Goal: Task Accomplishment & Management: Manage account settings

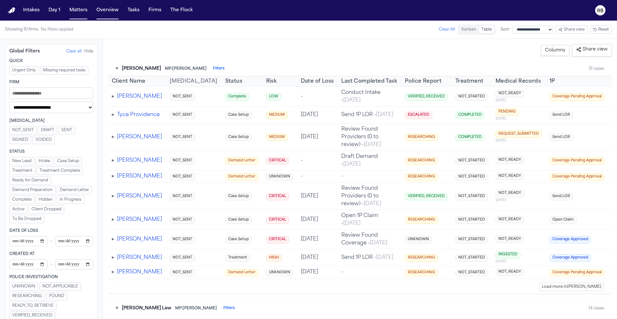
drag, startPoint x: 184, startPoint y: 41, endPoint x: 134, endPoint y: 10, distance: 58.1
click at [184, 41] on div "**********" at bounding box center [360, 179] width 515 height 280
click at [169, 33] on div "Showing 10 firms No filters applied Clear All" at bounding box center [230, 29] width 450 height 10
click at [80, 10] on button "Matters" at bounding box center [78, 11] width 23 height 12
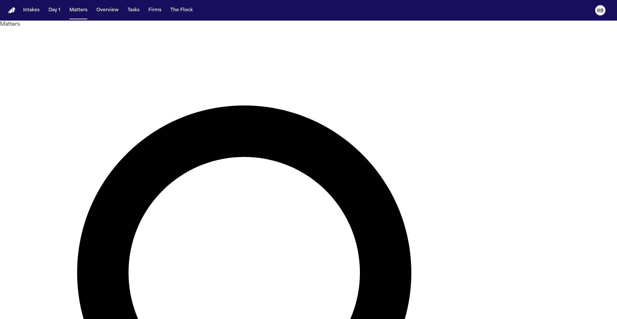
type input "***"
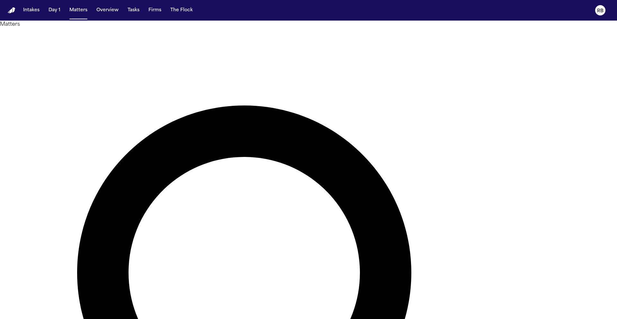
click at [257, 319] on div at bounding box center [308, 319] width 617 height 0
drag, startPoint x: 592, startPoint y: 308, endPoint x: 13, endPoint y: 71, distance: 626.4
copy tbody "Juan Aguillon DFW Injury Lawyers - - Motor Vehicle Accident 2025-09-27 Case Set…"
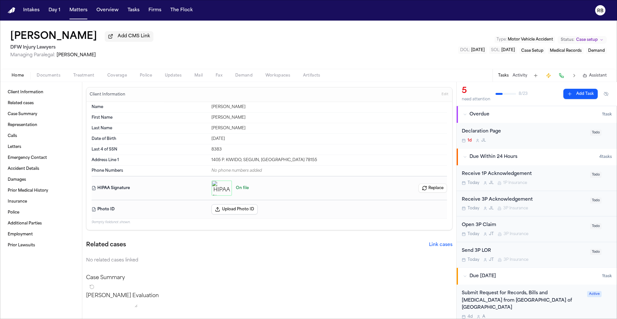
click at [177, 55] on div "Juan Aguillon Add CMS Link DFW Injury Lawyers Managing Paralegal: Violette Pati…" at bounding box center [308, 45] width 617 height 48
click at [442, 94] on span "Edit" at bounding box center [445, 94] width 7 height 5
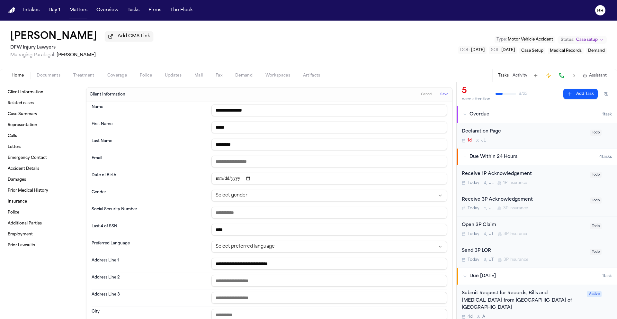
click at [267, 161] on input "email" at bounding box center [330, 162] width 236 height 12
click at [323, 191] on html "**********" at bounding box center [308, 159] width 617 height 319
click at [265, 216] on input "text" at bounding box center [330, 213] width 236 height 12
type input "**********"
click at [255, 134] on body "**********" at bounding box center [308, 159] width 617 height 319
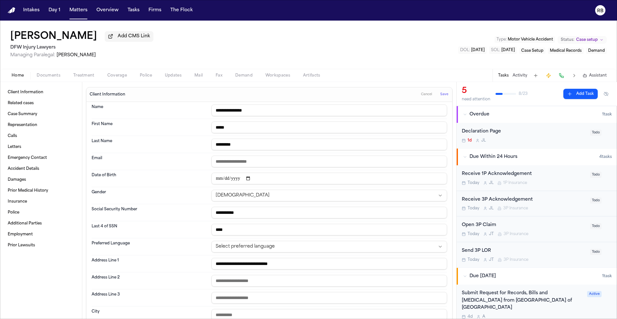
click at [266, 179] on input "**********" at bounding box center [330, 179] width 236 height 12
type input "****"
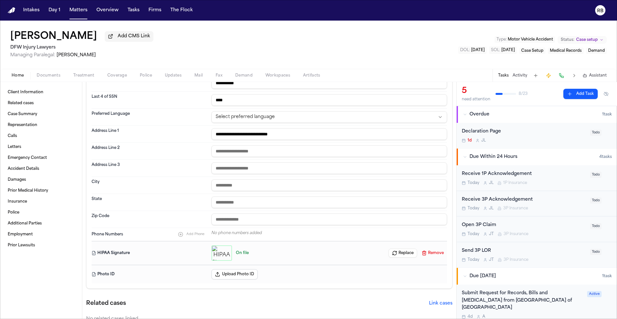
scroll to position [141, 0]
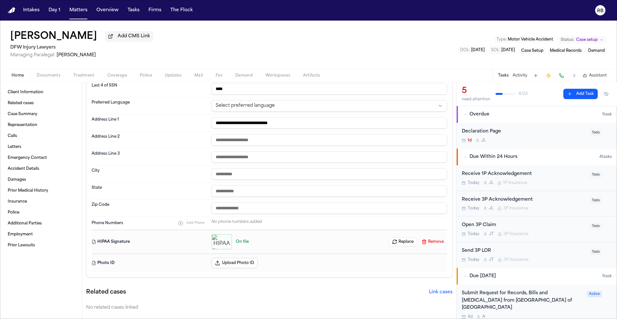
click at [283, 218] on div "Phone Numbers Add Phone No phone numbers added" at bounding box center [270, 223] width 356 height 13
click at [198, 224] on span "Add Phone" at bounding box center [196, 223] width 18 height 4
click at [240, 227] on input at bounding box center [324, 223] width 224 height 9
type input "**********"
click at [263, 142] on input "text" at bounding box center [330, 140] width 236 height 12
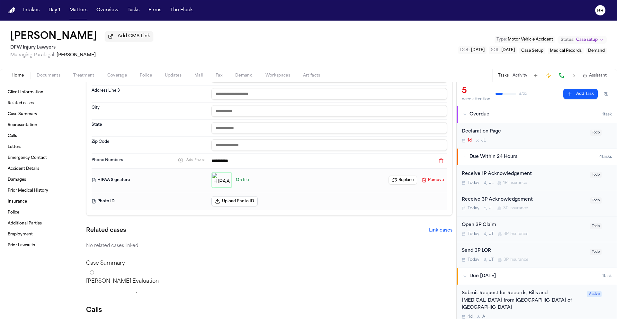
scroll to position [0, 0]
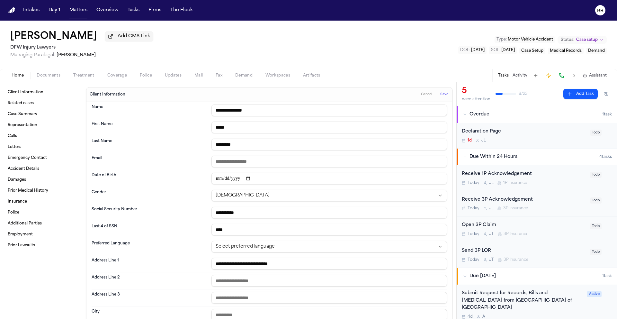
click at [440, 98] on button "Save" at bounding box center [445, 94] width 12 height 10
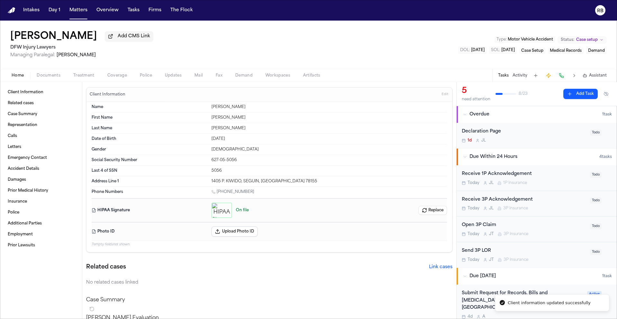
click at [56, 78] on span "Documents" at bounding box center [49, 75] width 24 height 5
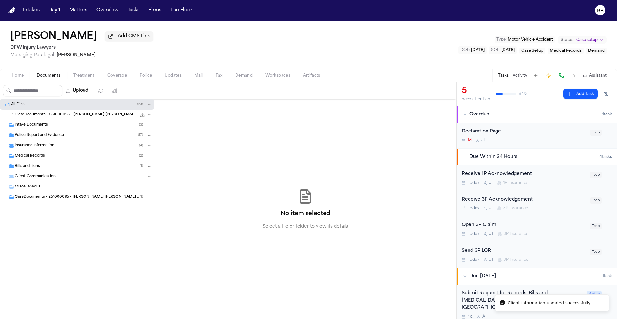
click at [75, 128] on div "Intake Documents ( 3 )" at bounding box center [84, 125] width 138 height 6
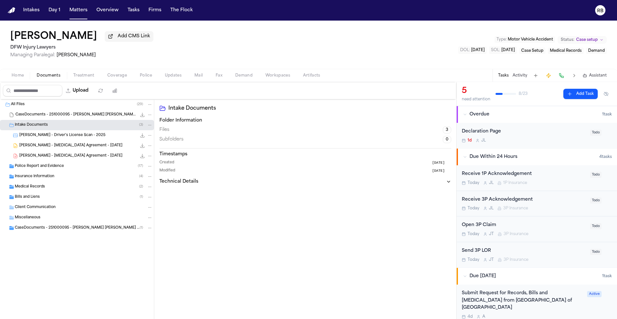
click at [57, 168] on span "Police Report and Evidence" at bounding box center [39, 166] width 49 height 5
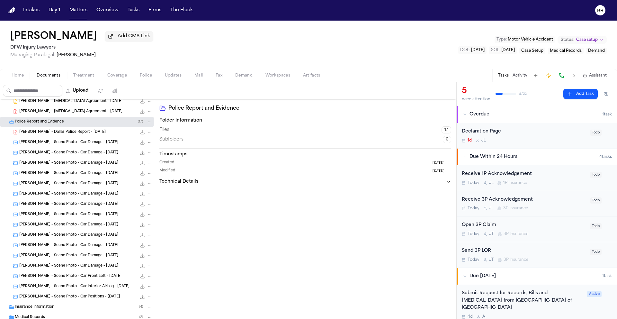
scroll to position [105, 0]
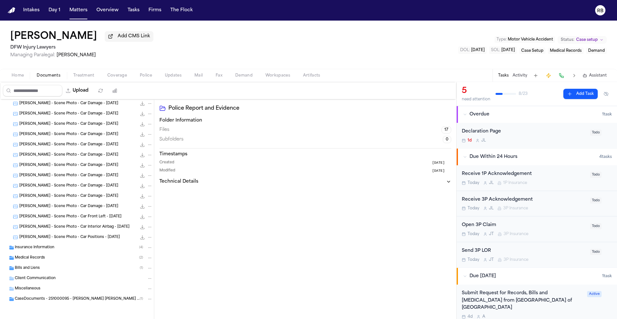
click at [54, 246] on div "Insurance Information ( 4 )" at bounding box center [84, 248] width 138 height 6
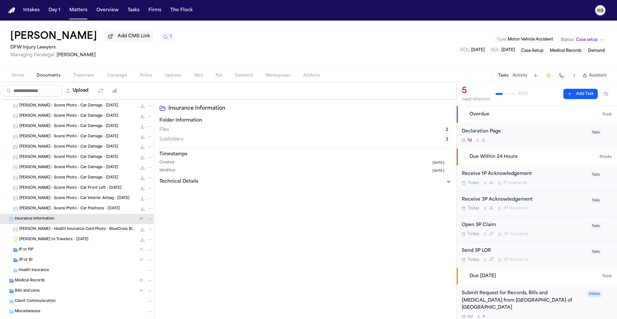
scroll to position [157, 0]
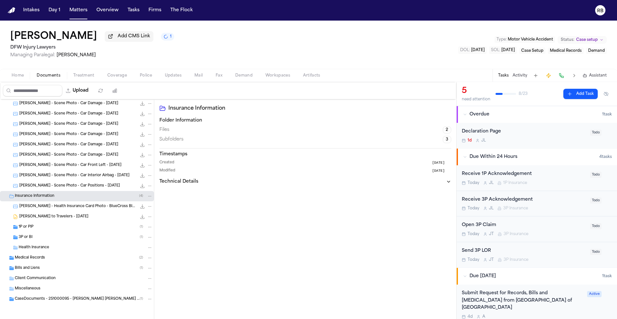
click at [55, 229] on div "1P or PIP ( 1 )" at bounding box center [86, 227] width 134 height 6
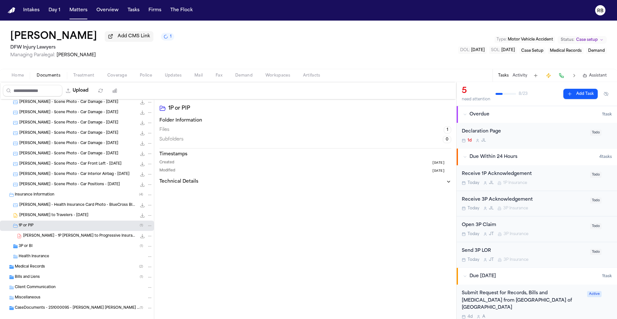
click at [50, 244] on div "3P or BI ( 1 )" at bounding box center [77, 246] width 154 height 10
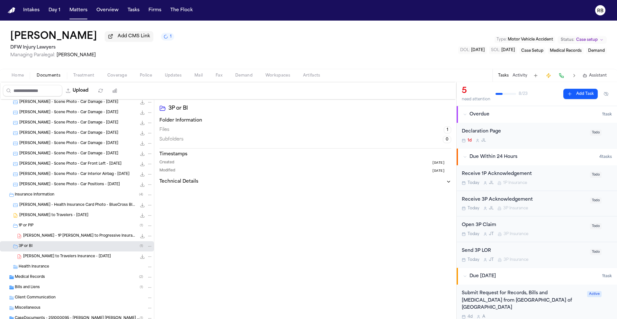
click at [51, 280] on div "Medical Records ( 2 )" at bounding box center [84, 277] width 138 height 6
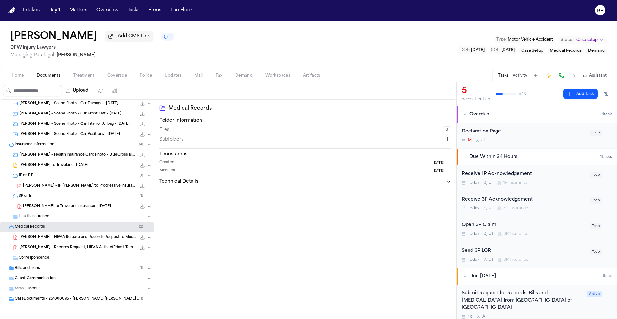
scroll to position [208, 0]
click at [50, 262] on div "Correspondence" at bounding box center [77, 258] width 154 height 10
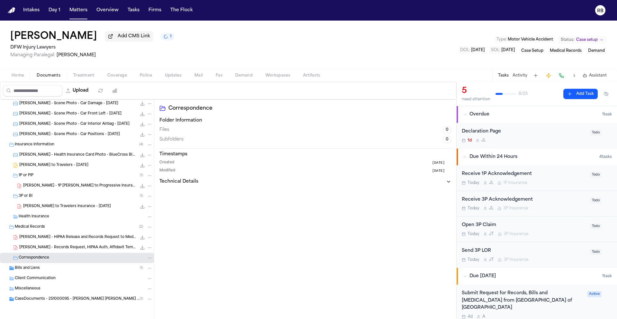
click at [50, 265] on div "Bills and Liens ( 1 )" at bounding box center [77, 268] width 154 height 10
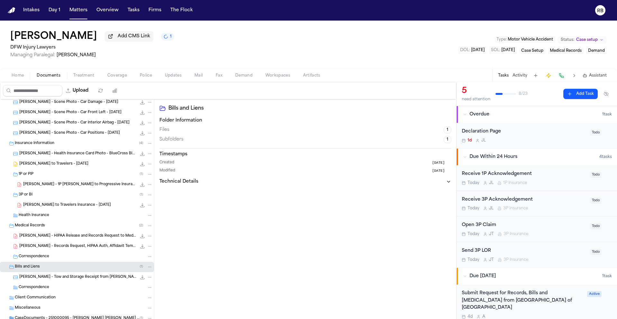
scroll to position [229, 0]
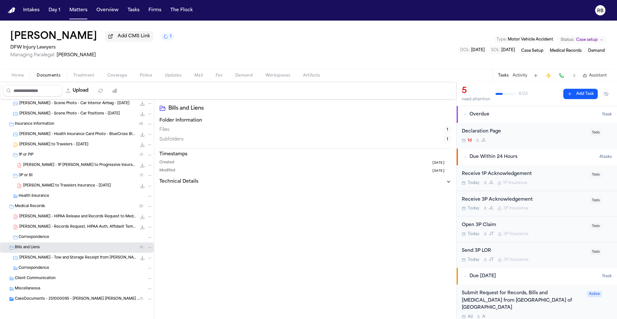
click at [87, 295] on div "CaseDocuments - 251000095 - Aguillon v. Montague 20251009142048 (unzipped) ( 1 )" at bounding box center [77, 299] width 154 height 10
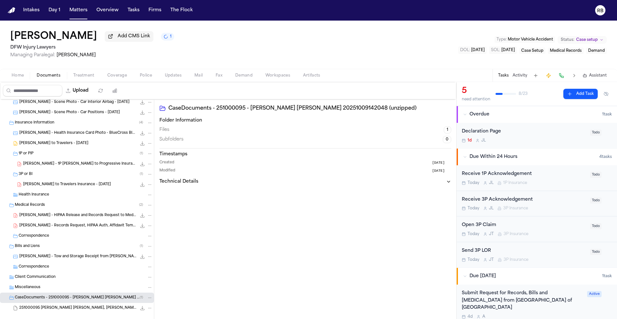
scroll to position [239, 0]
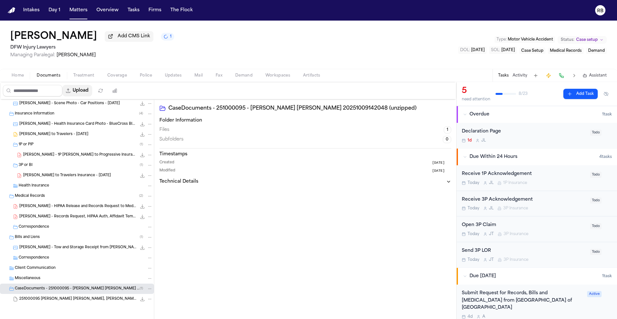
click at [85, 93] on button "Upload" at bounding box center [77, 91] width 30 height 12
select select "**********"
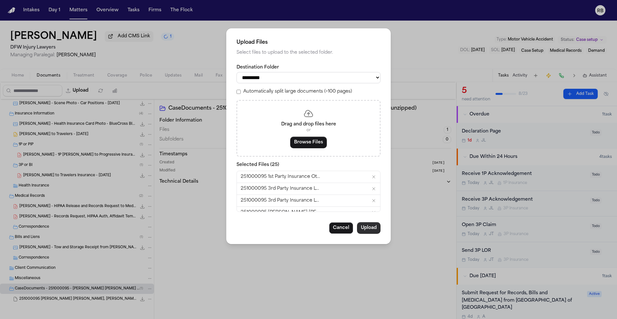
click at [368, 232] on button "Upload" at bounding box center [368, 228] width 23 height 12
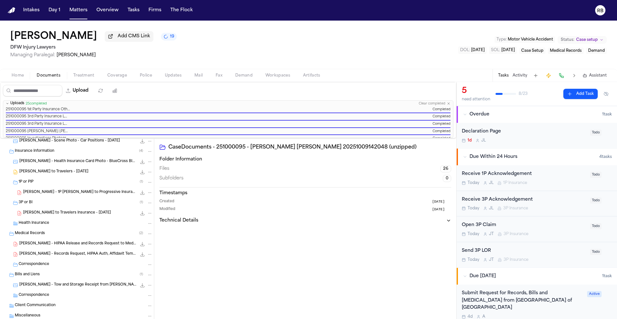
click at [372, 52] on div "Juan Aguillon Add CMS Link 19 DFW Injury Lawyers Managing Paralegal: Violette P…" at bounding box center [308, 45] width 617 height 48
click at [11, 77] on button "Home" at bounding box center [17, 76] width 25 height 8
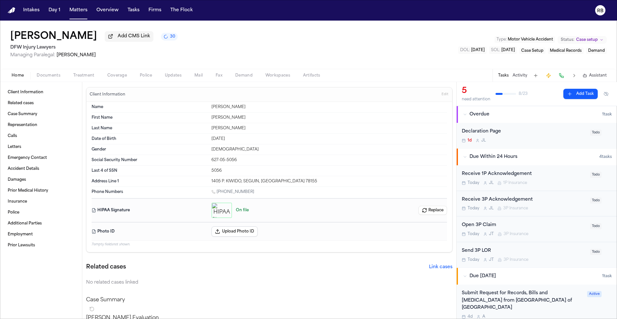
click at [512, 135] on div "Declaration Page" at bounding box center [524, 131] width 124 height 7
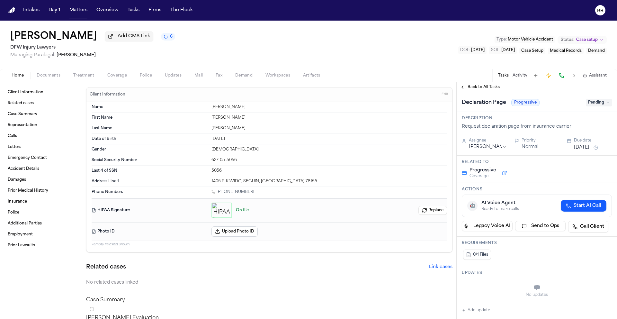
click at [469, 89] on span "Back to All Tasks" at bounding box center [484, 87] width 32 height 5
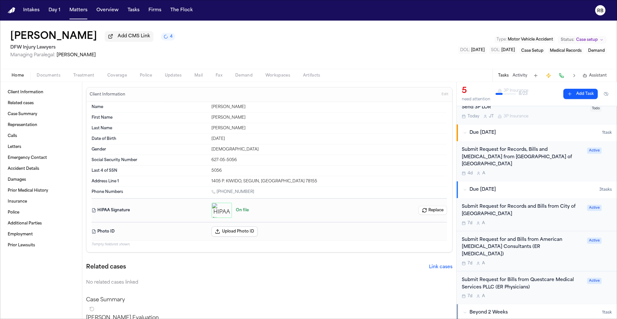
scroll to position [150, 0]
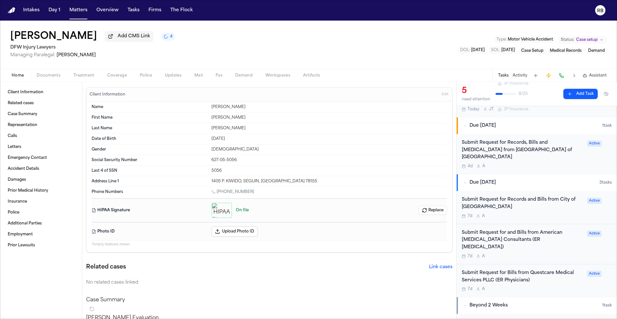
click at [568, 214] on div "Submit Request for Records and Bills from City of Dallas EMS 7d A Active" at bounding box center [537, 207] width 160 height 33
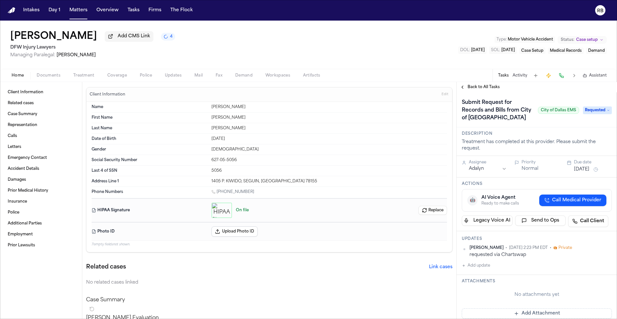
click at [483, 89] on span "Back to All Tasks" at bounding box center [484, 87] width 32 height 5
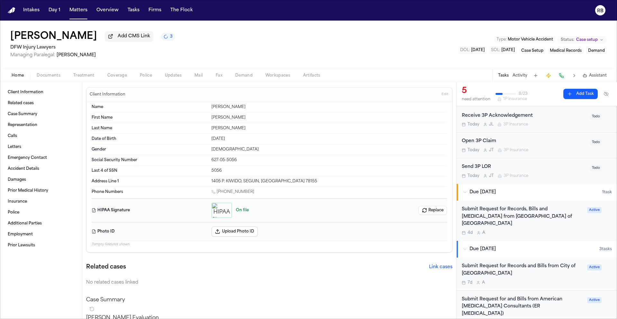
scroll to position [85, 0]
click at [569, 222] on div "Submit Request for Records, Bills and Radiology from Medical City of Dallas 4d A" at bounding box center [523, 220] width 122 height 30
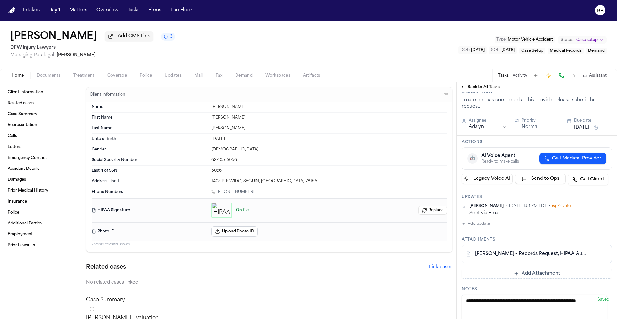
scroll to position [73, 0]
click at [480, 90] on span "Back to All Tasks" at bounding box center [484, 87] width 32 height 5
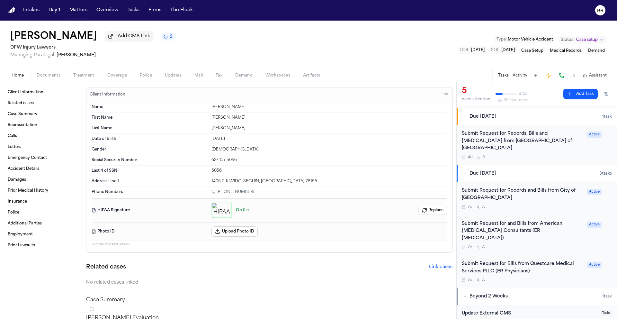
scroll to position [150, 0]
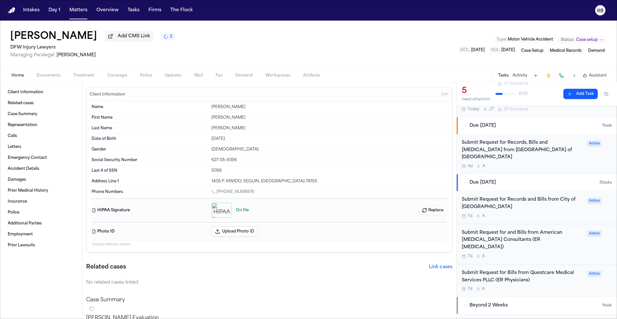
click at [556, 164] on div "4d A" at bounding box center [523, 166] width 122 height 5
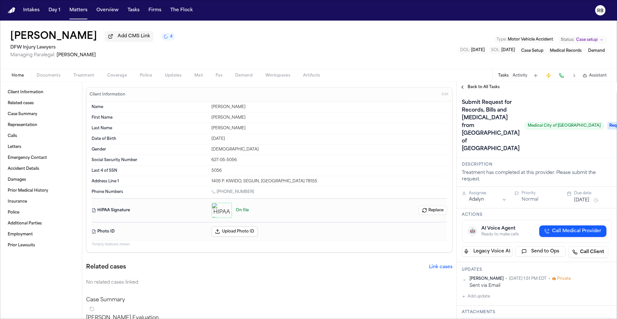
click at [479, 90] on span "Back to All Tasks" at bounding box center [484, 87] width 32 height 5
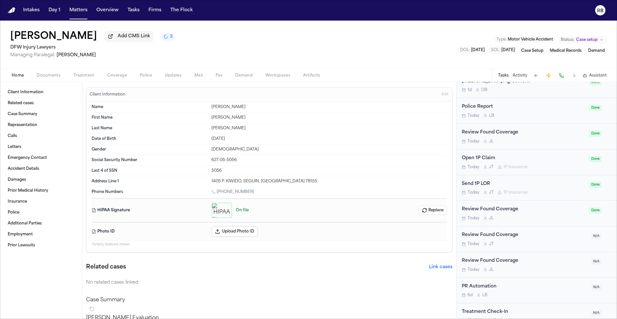
scroll to position [510, 0]
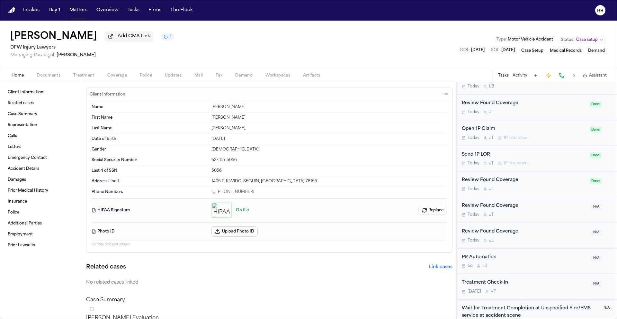
click at [117, 78] on span "Coverage" at bounding box center [117, 75] width 20 height 5
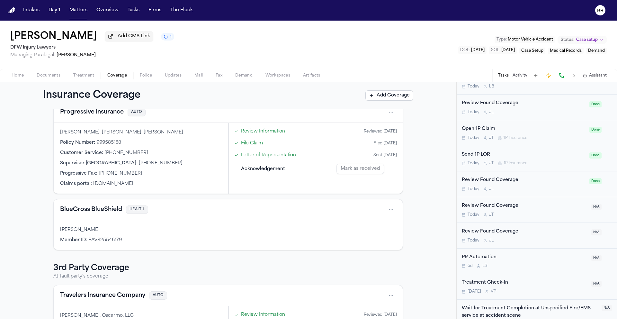
scroll to position [40, 0]
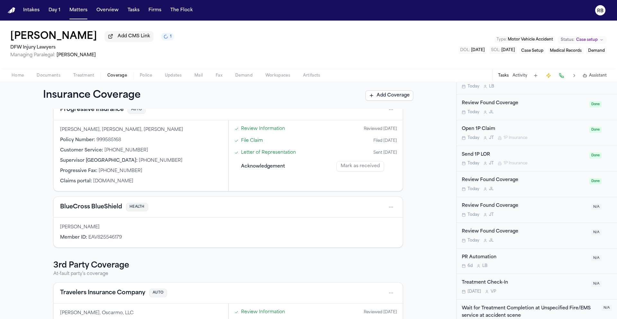
click at [107, 209] on button "BlueCross BlueShield" at bounding box center [91, 207] width 62 height 9
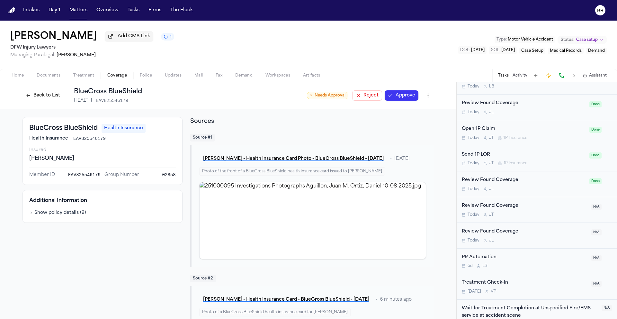
click at [396, 98] on button "Approve" at bounding box center [402, 95] width 34 height 10
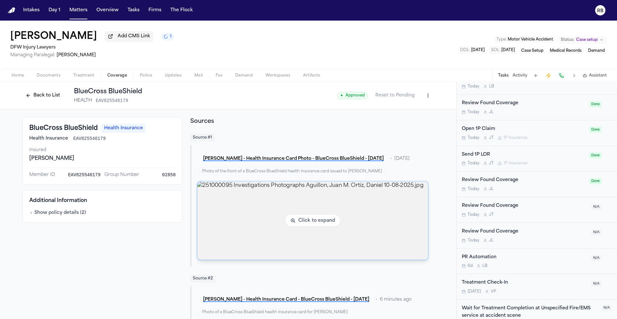
click at [340, 209] on img "View image 251000095 Investigations Photographs Aguillon, Juan M. Ortiz, Daniel…" at bounding box center [312, 221] width 231 height 78
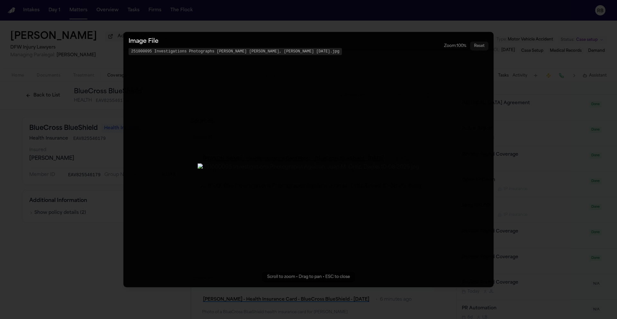
scroll to position [458, 0]
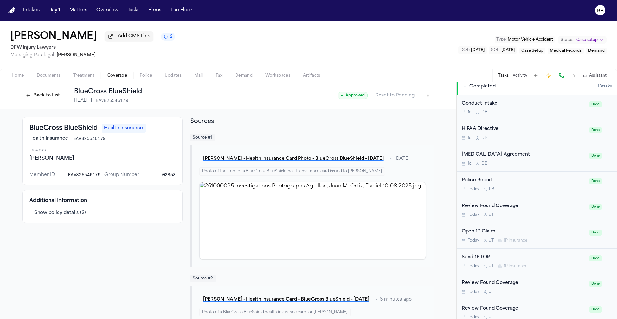
click at [40, 95] on button "Back to List" at bounding box center [43, 95] width 41 height 10
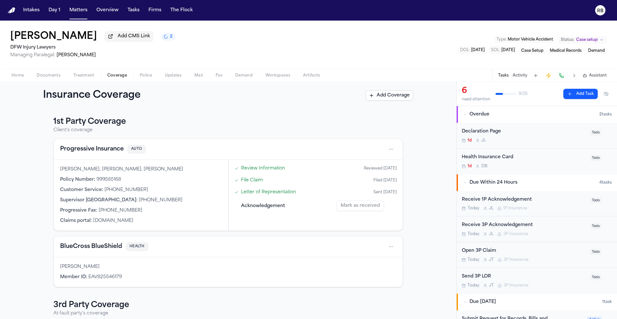
click at [566, 163] on div "Health Insurance Card 1d D B" at bounding box center [524, 161] width 124 height 15
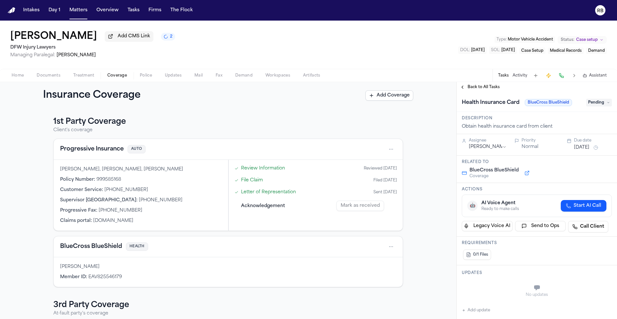
click at [596, 102] on span "Pending" at bounding box center [600, 103] width 26 height 8
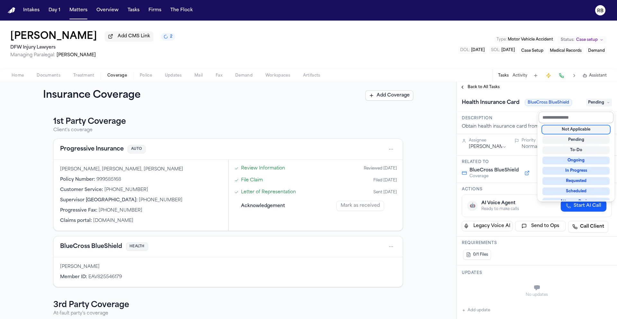
click at [595, 112] on input "text" at bounding box center [576, 118] width 75 height 12
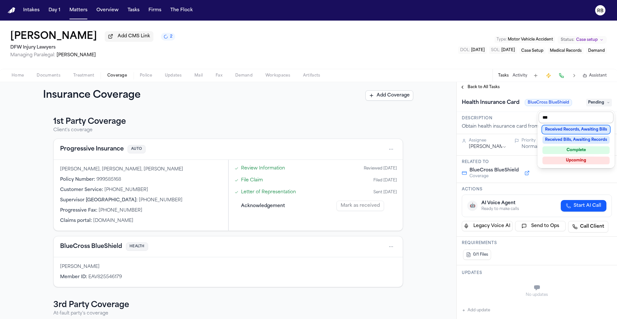
type input "****"
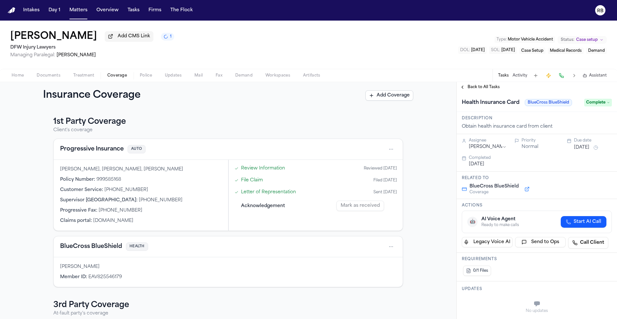
click at [499, 148] on html "Intakes Day 1 Matters Overview Tasks Firms The Flock RB Juan Aguillon Add CMS L…" at bounding box center [308, 159] width 617 height 319
click at [487, 90] on span "Back to All Tasks" at bounding box center [484, 87] width 32 height 5
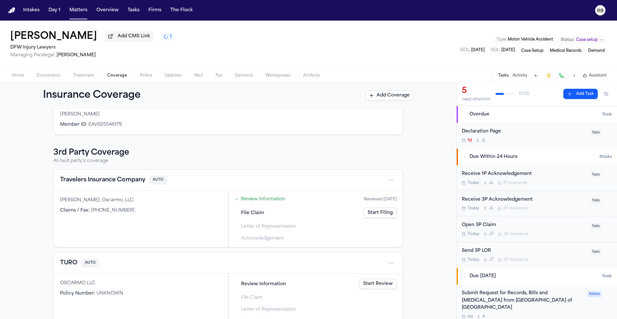
scroll to position [173, 0]
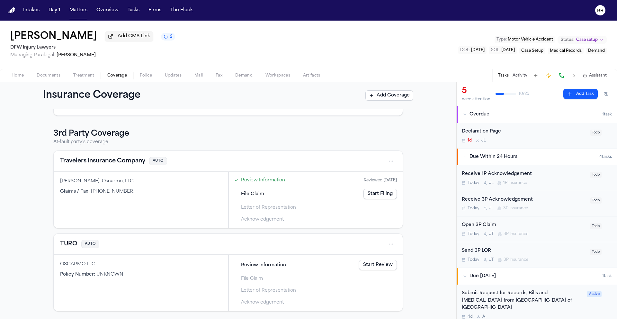
click at [568, 254] on div "Send 3P LOR" at bounding box center [524, 250] width 124 height 7
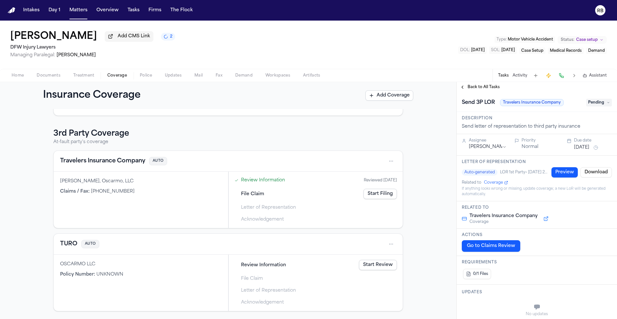
click at [494, 89] on span "Back to All Tasks" at bounding box center [484, 87] width 32 height 5
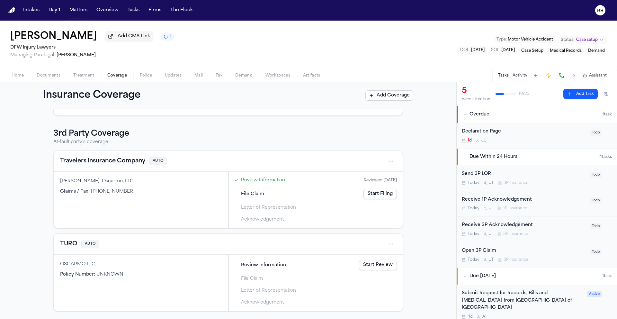
click at [538, 256] on div "Open 3P Claim Today J T 3P Insurance" at bounding box center [524, 254] width 124 height 15
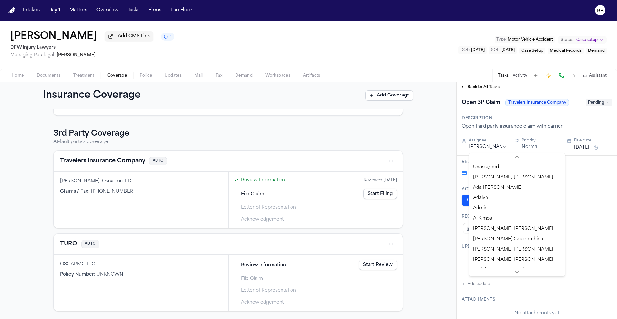
click at [503, 147] on html "Intakes Day 1 Matters Overview Tasks Firms The Flock RB Juan Aguillon Add CMS L…" at bounding box center [308, 159] width 617 height 319
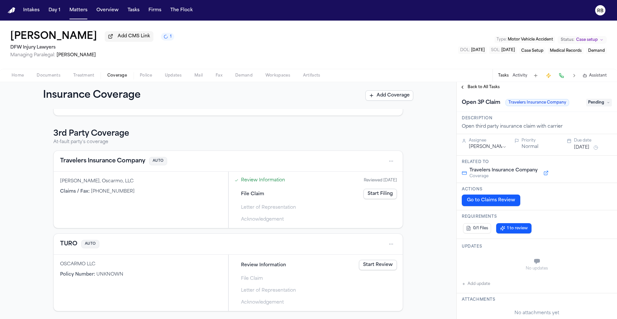
click at [487, 286] on button "Add update" at bounding box center [476, 284] width 28 height 8
click at [515, 268] on textarea "Add your update" at bounding box center [540, 262] width 137 height 13
type textarea "**********"
click at [597, 278] on button "Add" at bounding box center [603, 278] width 13 height 8
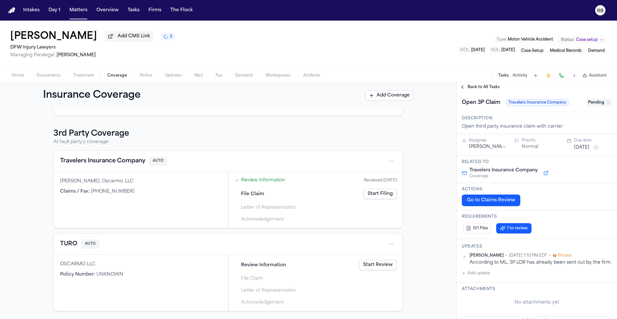
click at [595, 106] on span "Pending" at bounding box center [600, 103] width 26 height 8
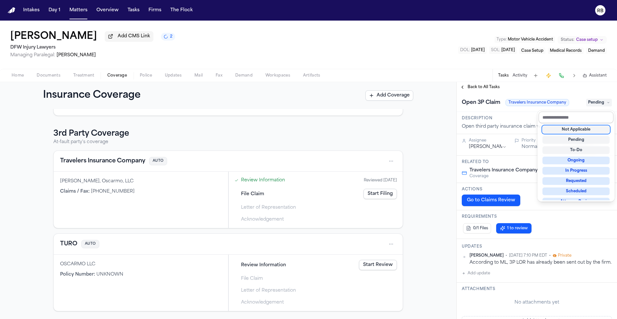
click at [592, 116] on input "text" at bounding box center [576, 118] width 75 height 12
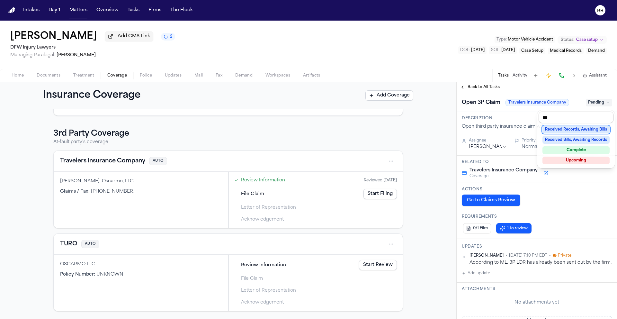
type input "****"
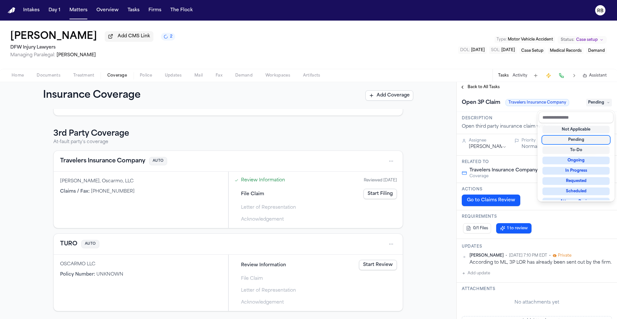
scroll to position [5, 0]
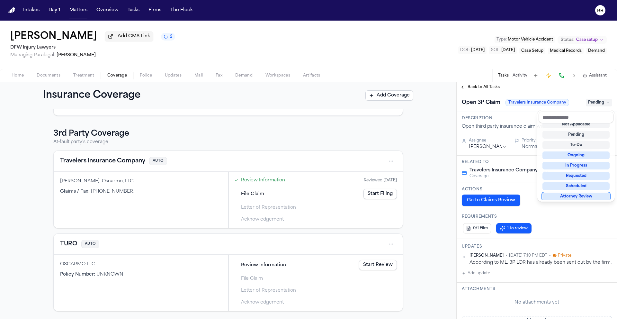
click at [588, 211] on div "**********" at bounding box center [537, 309] width 160 height 434
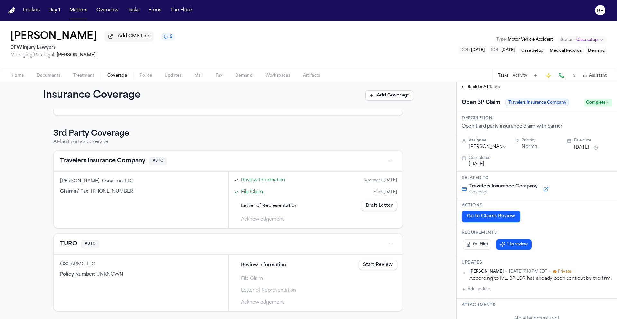
click at [487, 89] on span "Back to All Tasks" at bounding box center [484, 87] width 32 height 5
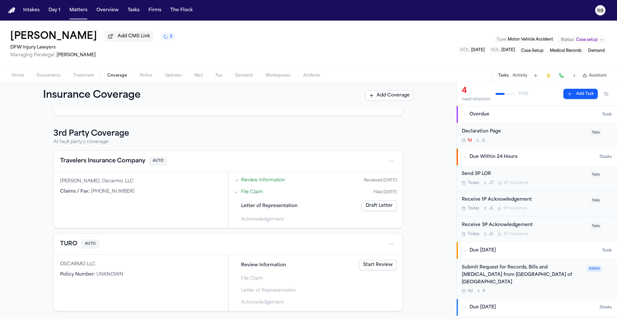
click at [556, 209] on div "Today J L 1P Insurance" at bounding box center [524, 208] width 124 height 5
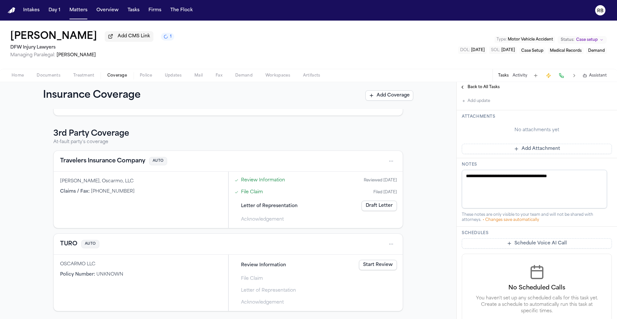
scroll to position [145, 0]
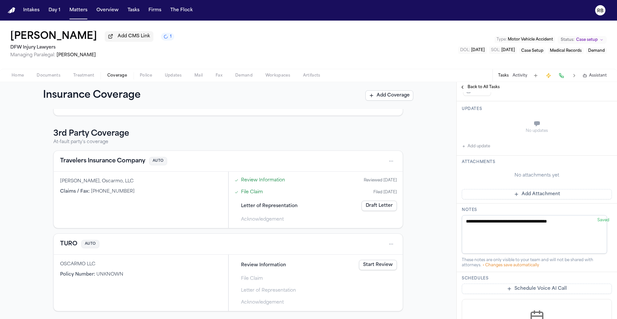
click at [492, 90] on span "Back to All Tasks" at bounding box center [484, 87] width 32 height 5
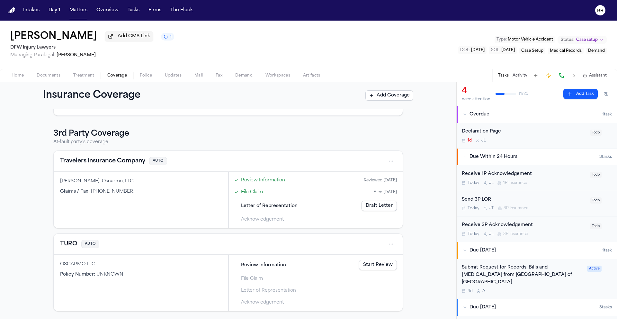
click at [14, 77] on span "Home" at bounding box center [18, 75] width 12 height 5
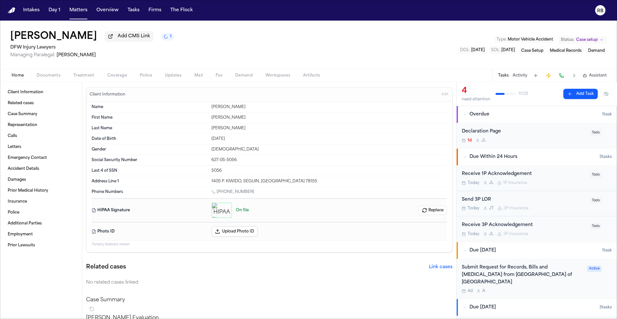
click at [245, 234] on button "Upload Photo ID" at bounding box center [235, 231] width 46 height 10
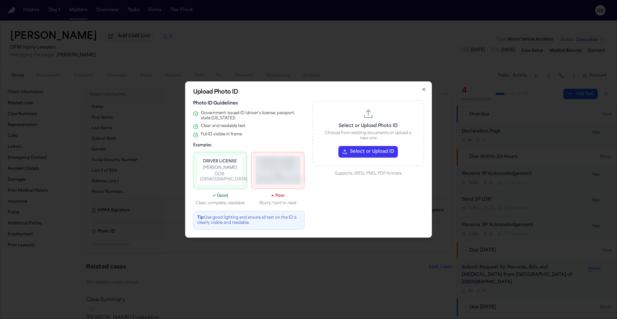
click at [389, 152] on button "Select or Upload ID" at bounding box center [368, 152] width 59 height 12
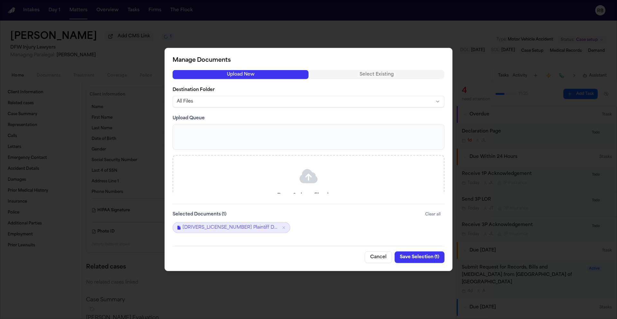
click at [422, 255] on button "Save Selection ( 1 )" at bounding box center [420, 257] width 50 height 12
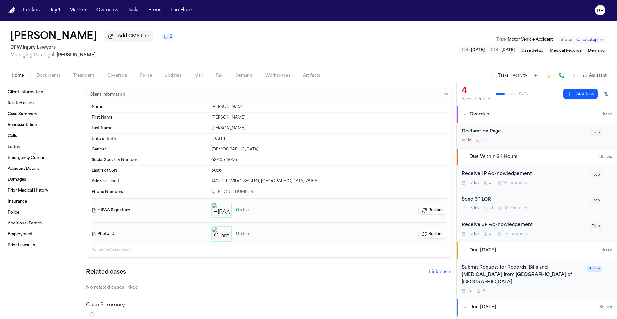
click at [77, 74] on span "Treatment" at bounding box center [83, 75] width 21 height 5
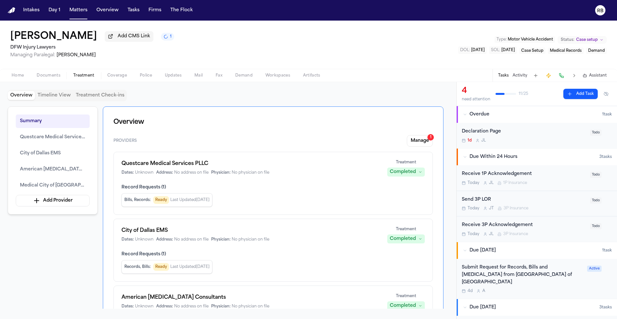
click at [57, 78] on span "Documents" at bounding box center [49, 75] width 24 height 5
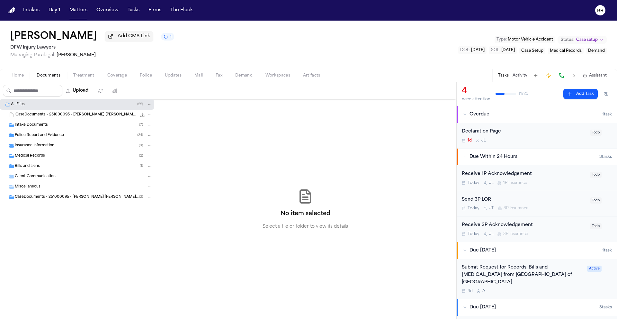
click at [74, 124] on div "Intake Documents ( 7 )" at bounding box center [84, 125] width 138 height 6
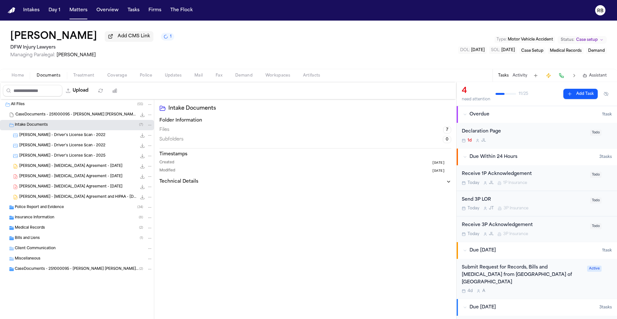
click at [60, 212] on div "Police Report and Evidence ( 34 )" at bounding box center [77, 207] width 154 height 10
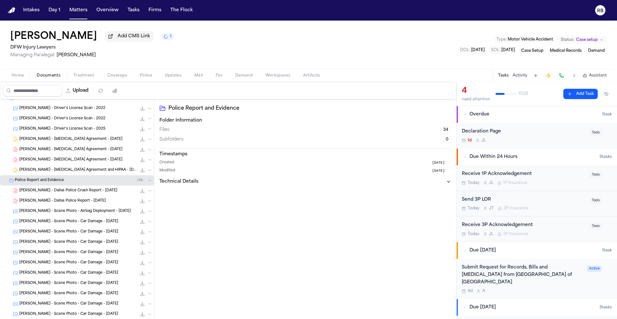
scroll to position [39, 0]
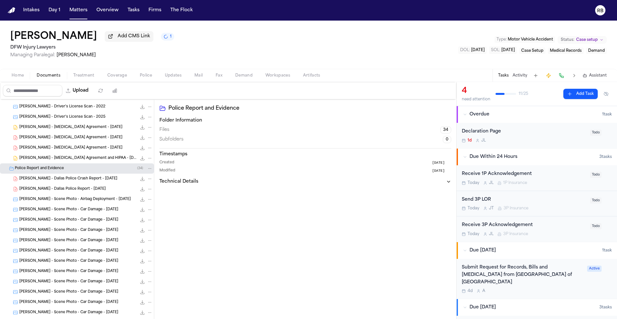
click at [79, 202] on span "J. Aguillon - Scene Photo - Airbag Deployment - 10.8.25" at bounding box center [75, 199] width 112 height 5
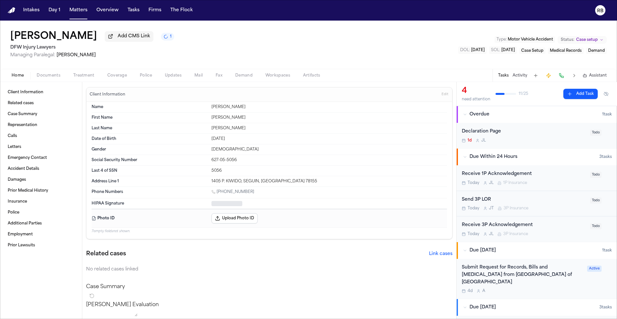
click at [14, 77] on span "Home" at bounding box center [18, 75] width 12 height 5
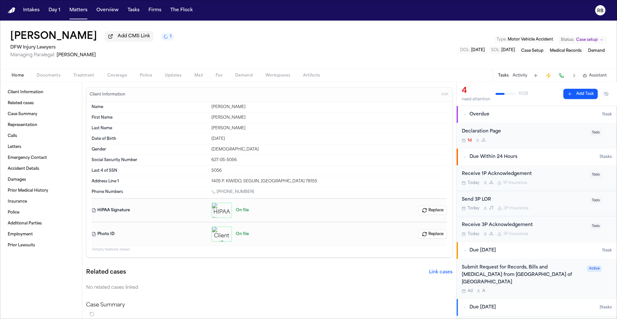
click at [322, 58] on div "Juan Aguillon Add CMS Link 1 DFW Injury Lawyers Managing Paralegal: Violette Pa…" at bounding box center [308, 45] width 617 height 48
click at [336, 62] on div "Juan Aguillon Add CMS Link 1 DFW Injury Lawyers Managing Paralegal: Violette Pa…" at bounding box center [308, 45] width 617 height 48
click at [337, 62] on div "Juan Aguillon Add CMS Link 1 DFW Injury Lawyers Managing Paralegal: Violette Pa…" at bounding box center [308, 45] width 617 height 48
click at [343, 60] on div "Juan Aguillon Add CMS Link 1 DFW Injury Lawyers Managing Paralegal: Violette Pa…" at bounding box center [308, 45] width 617 height 48
click at [72, 10] on button "Matters" at bounding box center [78, 11] width 23 height 12
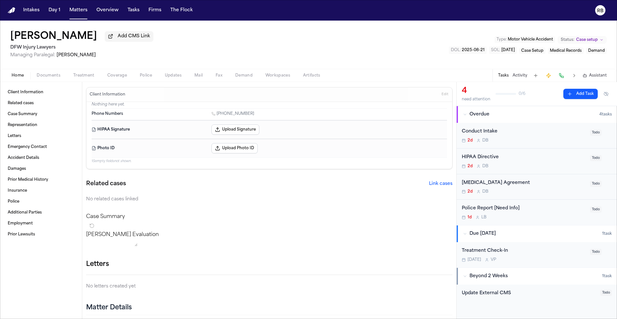
click at [302, 41] on div "Robert Montes Add CMS Link DFW Injury Lawyers Managing Paralegal: Violette Pati…" at bounding box center [308, 45] width 617 height 48
click at [406, 198] on div "No related cases linked" at bounding box center [269, 199] width 367 height 6
click at [142, 76] on span "Police" at bounding box center [146, 75] width 12 height 5
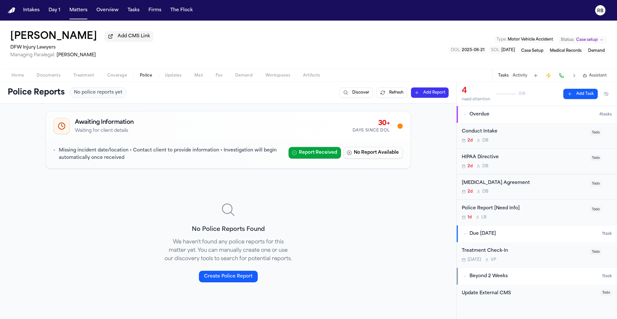
click at [118, 77] on span "Coverage" at bounding box center [117, 75] width 20 height 5
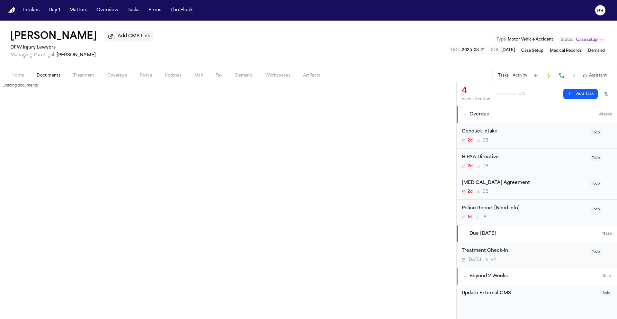
click at [51, 78] on span "Documents" at bounding box center [49, 75] width 24 height 5
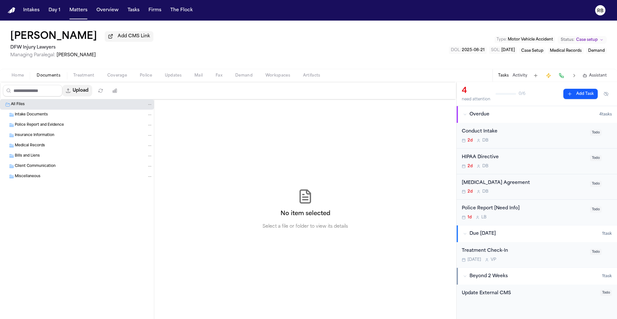
click at [86, 94] on button "Upload" at bounding box center [77, 91] width 30 height 12
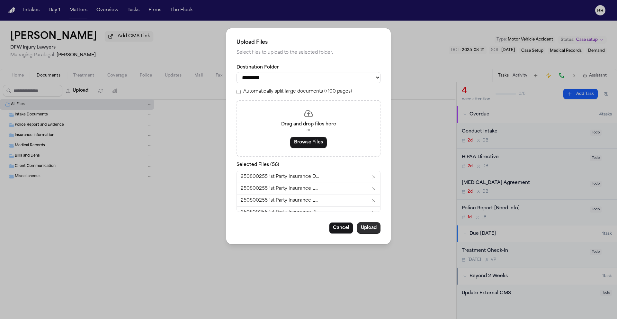
click at [378, 229] on button "Upload" at bounding box center [368, 228] width 23 height 12
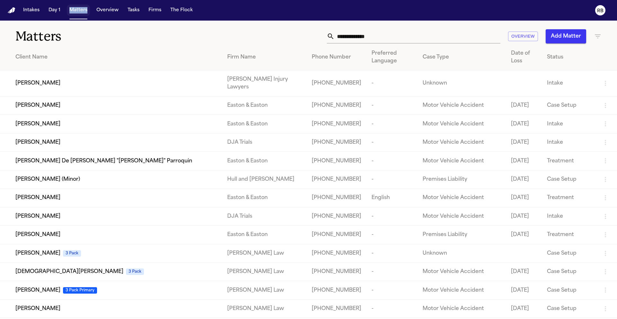
click at [373, 37] on input "text" at bounding box center [418, 36] width 166 height 14
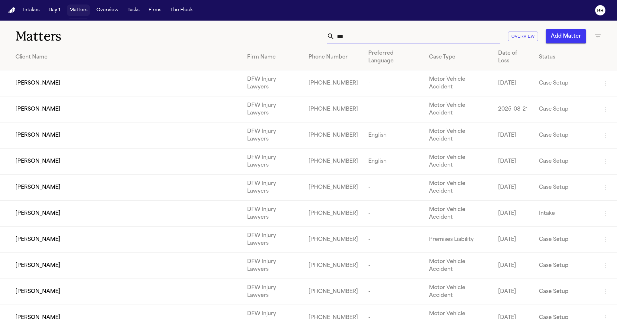
type input "***"
click at [39, 132] on span "[PERSON_NAME]" at bounding box center [37, 136] width 45 height 8
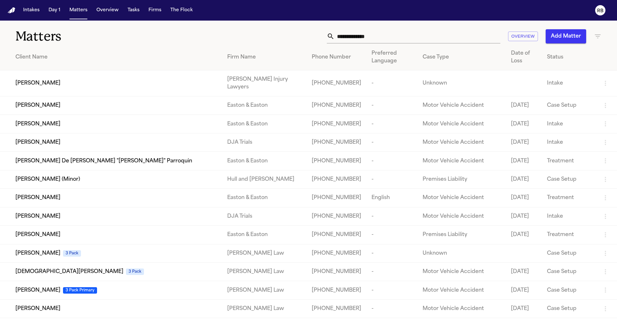
click at [362, 36] on input "text" at bounding box center [418, 36] width 166 height 14
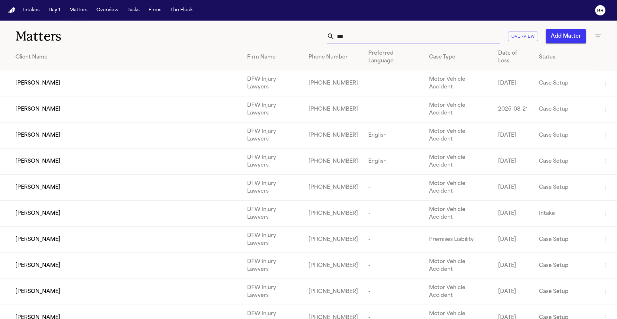
type input "***"
click at [49, 158] on span "[PERSON_NAME]" at bounding box center [37, 162] width 45 height 8
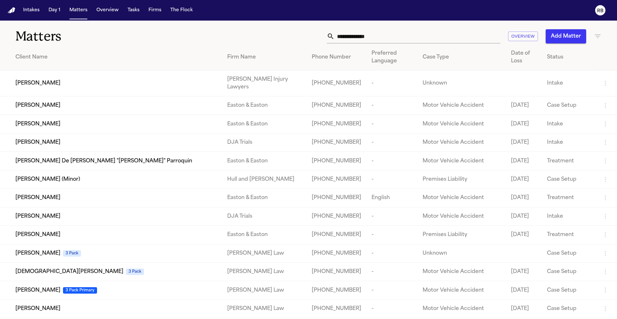
click at [357, 36] on input "text" at bounding box center [418, 36] width 166 height 14
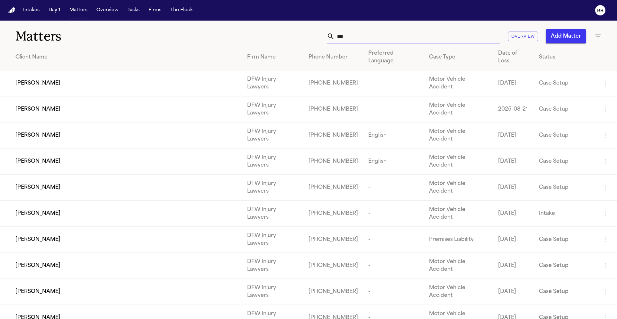
type input "***"
click at [71, 184] on div "[PERSON_NAME]" at bounding box center [126, 188] width 222 height 8
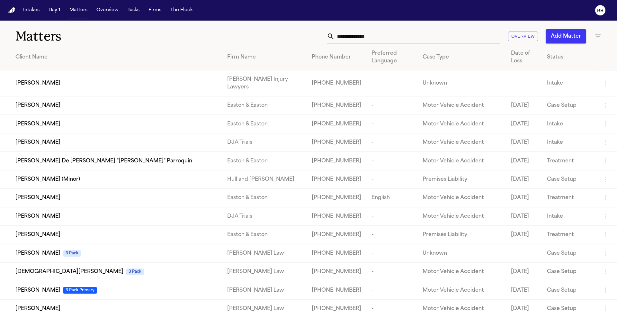
click at [375, 38] on input "text" at bounding box center [418, 36] width 166 height 14
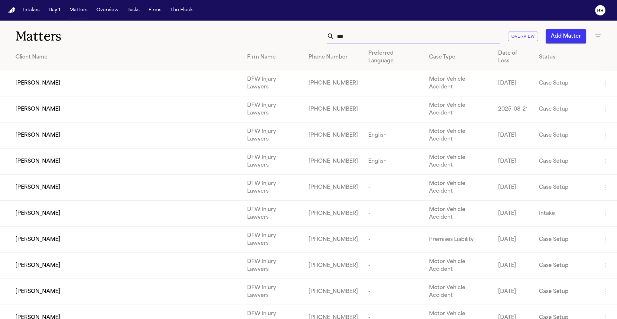
type input "***"
click at [41, 210] on span "[PERSON_NAME]" at bounding box center [37, 214] width 45 height 8
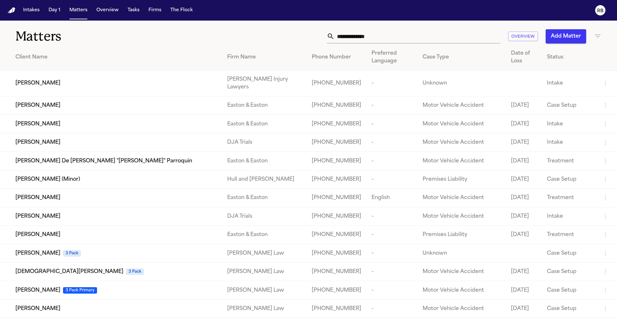
click at [396, 33] on input "text" at bounding box center [418, 36] width 166 height 14
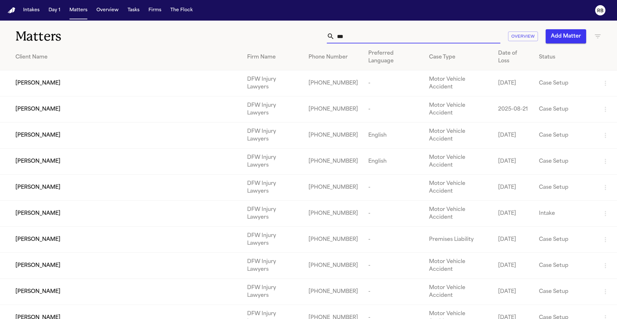
type input "***"
click at [56, 236] on span "Jason Shackelford" at bounding box center [37, 240] width 45 height 8
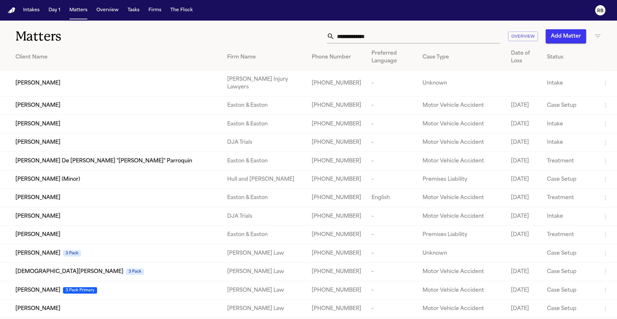
click at [370, 40] on input "text" at bounding box center [418, 36] width 166 height 14
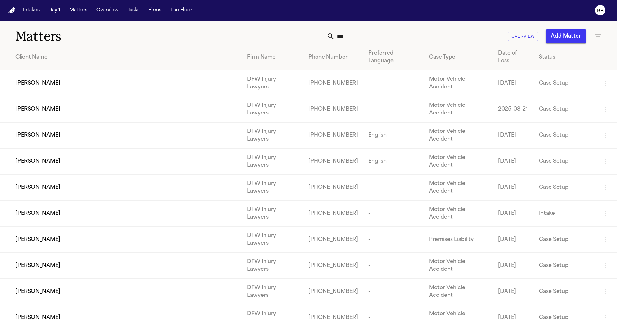
type input "***"
click at [66, 262] on div "[PERSON_NAME]" at bounding box center [126, 266] width 222 height 8
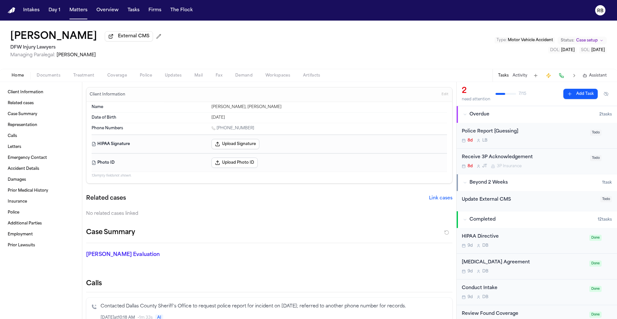
click at [283, 52] on div "Tawny Hank External CMS DFW Injury Lawyers Managing Paralegal: Violette Patino …" at bounding box center [308, 45] width 617 height 48
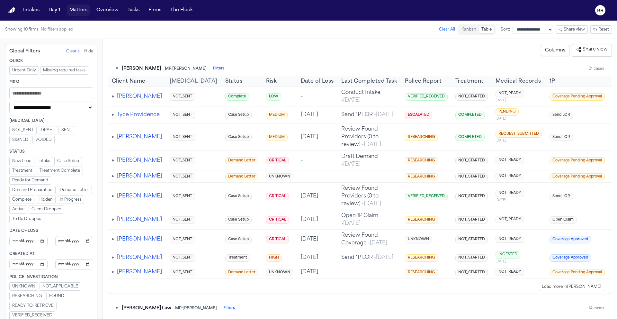
click at [84, 8] on button "Matters" at bounding box center [78, 11] width 23 height 12
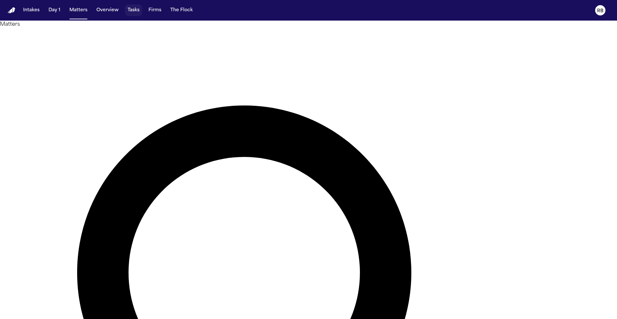
click at [133, 10] on button "Tasks" at bounding box center [133, 11] width 17 height 12
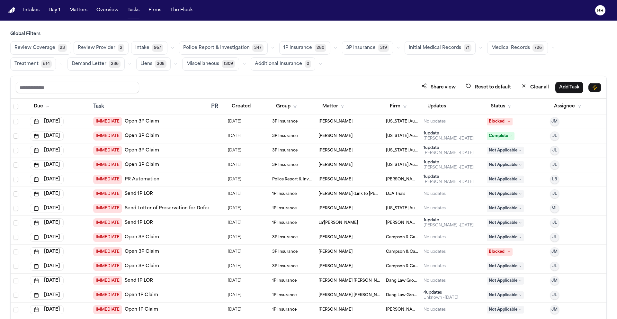
click at [136, 68] on button "Liens 308" at bounding box center [153, 64] width 34 height 14
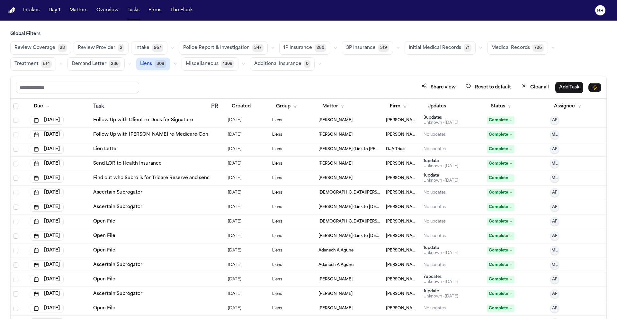
scroll to position [18, 0]
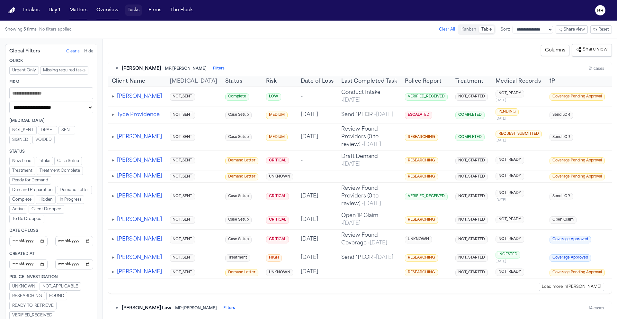
click at [134, 7] on button "Tasks" at bounding box center [133, 11] width 17 height 12
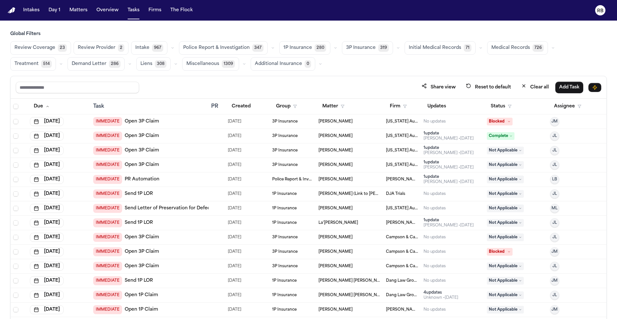
click at [515, 49] on span "Medical Records" at bounding box center [511, 48] width 39 height 6
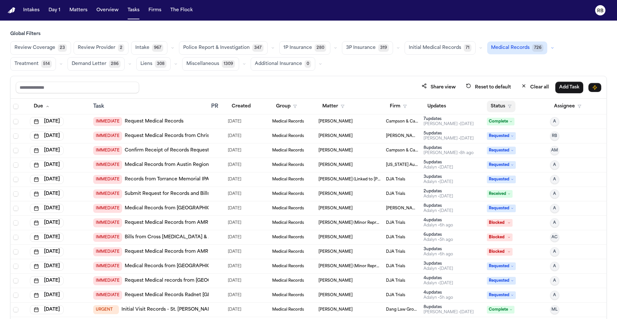
click at [499, 105] on button "Status" at bounding box center [501, 107] width 29 height 12
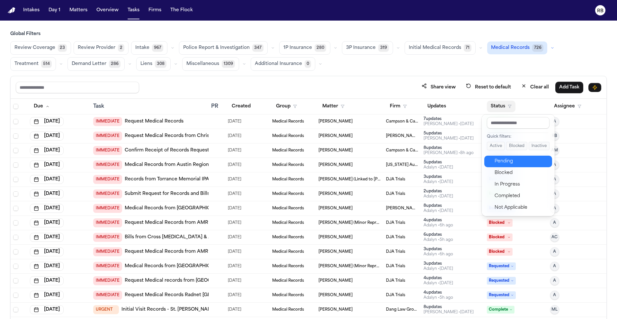
click at [506, 162] on div "Pending" at bounding box center [522, 162] width 54 height 8
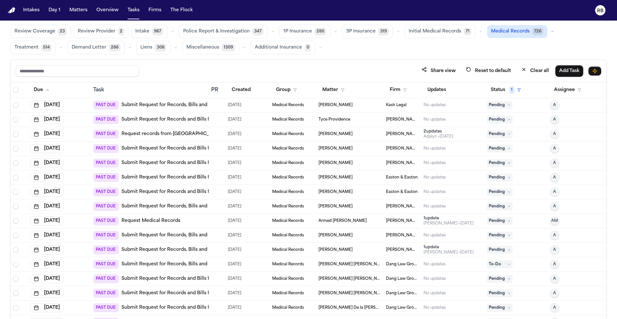
scroll to position [38, 0]
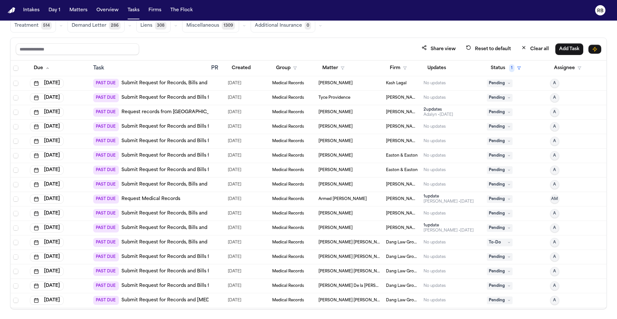
click at [359, 36] on div "Global Filters Review Coverage 23 Review Provider 2 Intake 967 Police Report & …" at bounding box center [308, 151] width 597 height 316
